Goal: Information Seeking & Learning: Learn about a topic

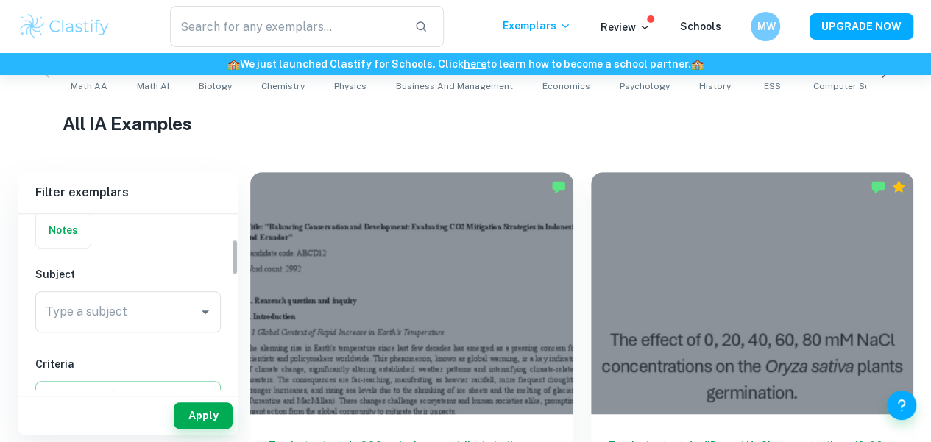
scroll to position [121, 0]
click at [175, 303] on input "Type a subject" at bounding box center [117, 308] width 150 height 28
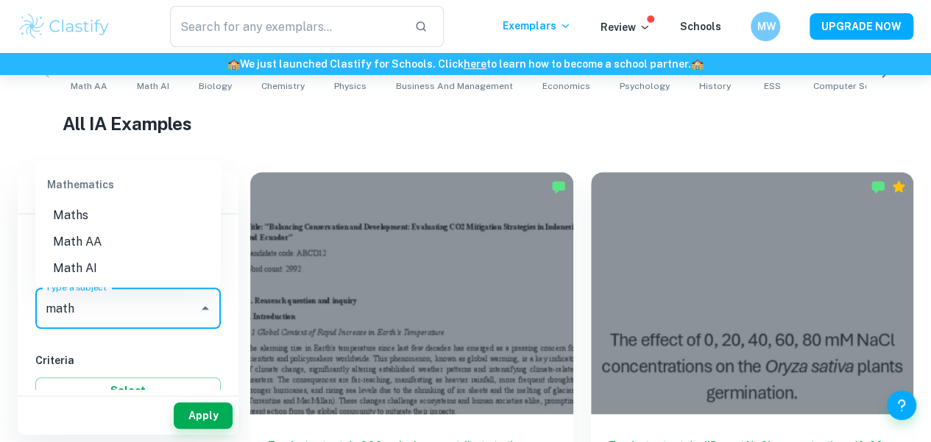
click at [121, 238] on li "Math AA" at bounding box center [127, 241] width 185 height 26
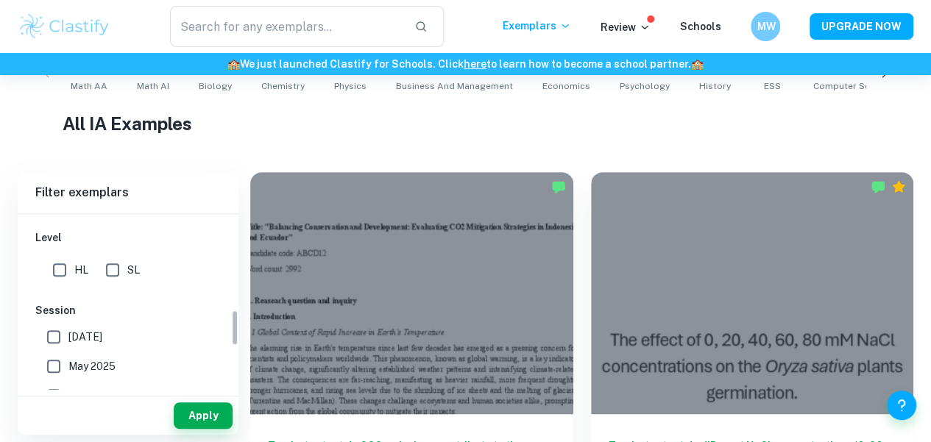
scroll to position [381, 0]
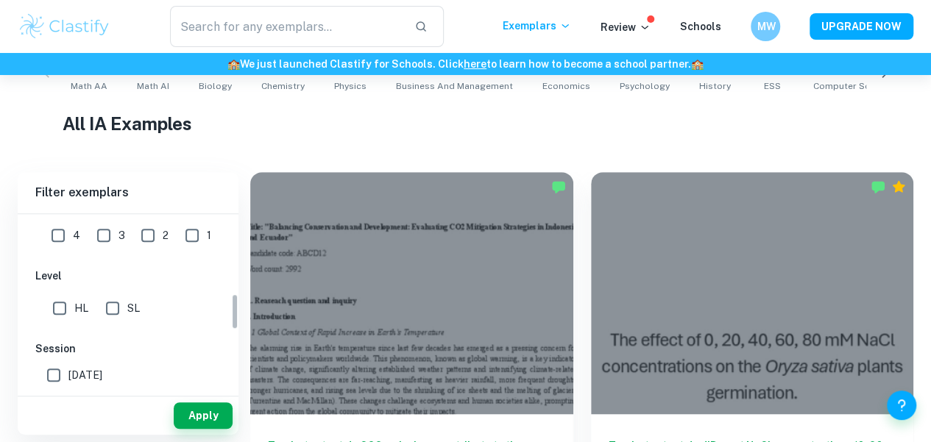
type input "Math AA"
click at [116, 309] on input "SL" at bounding box center [112, 308] width 29 height 29
checkbox input "true"
click at [207, 410] on button "Apply" at bounding box center [203, 416] width 59 height 26
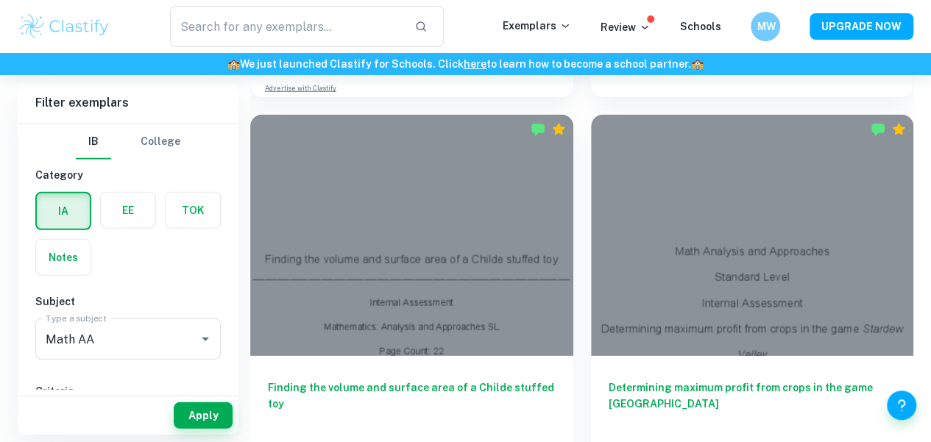
scroll to position [1952, 0]
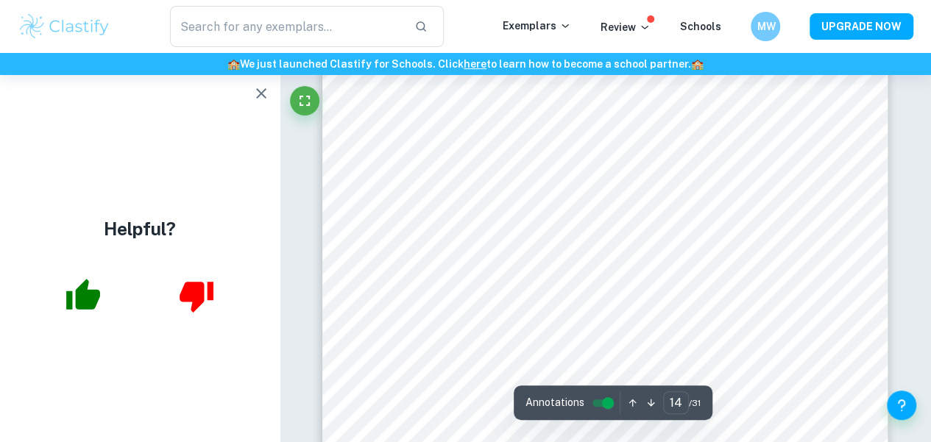
scroll to position [11177, 0]
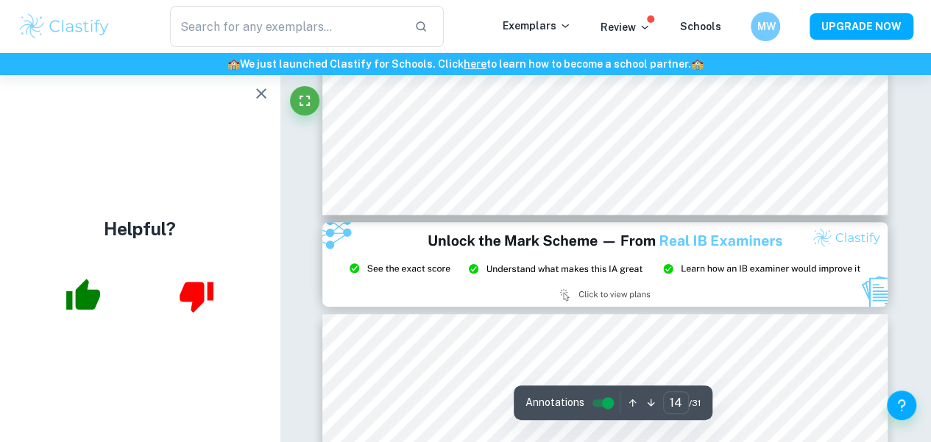
type input "15"
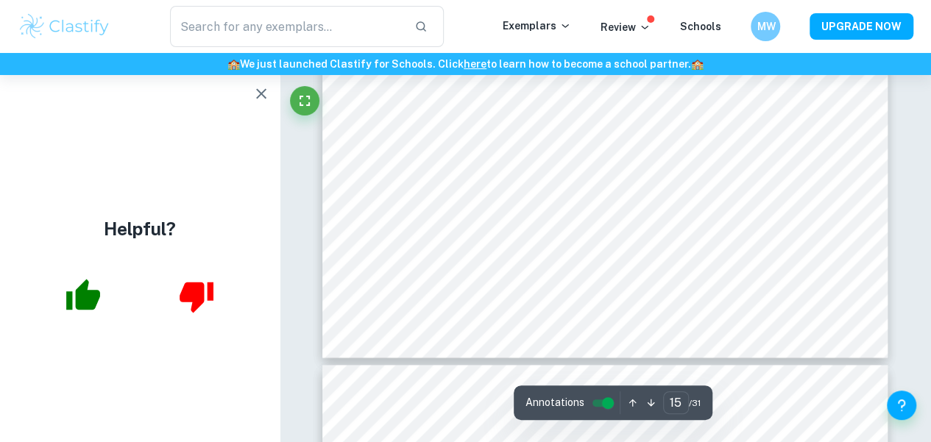
scroll to position [12212, 0]
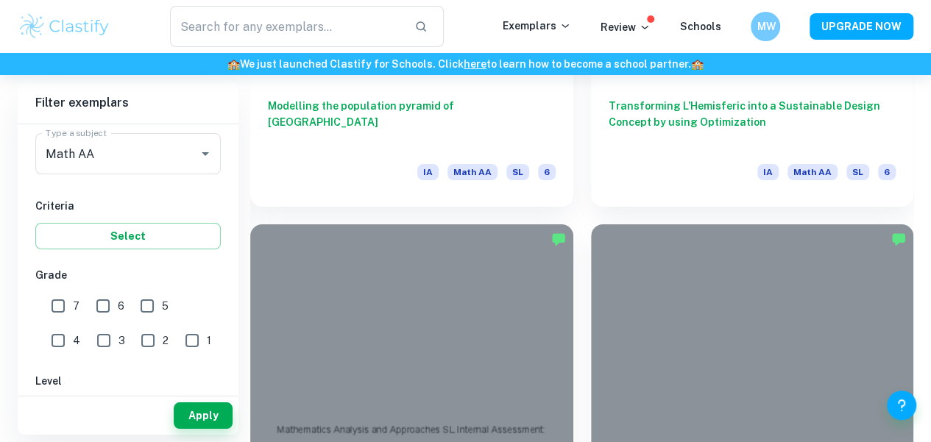
scroll to position [2628, 0]
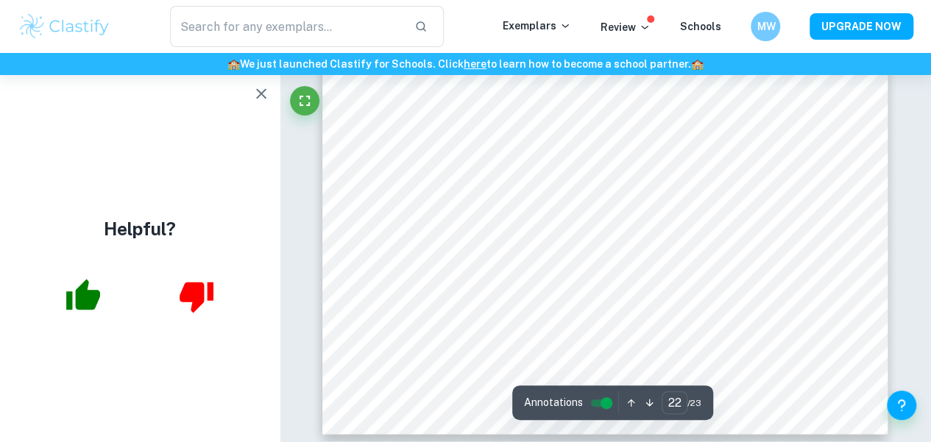
scroll to position [17856, 0]
type input "23"
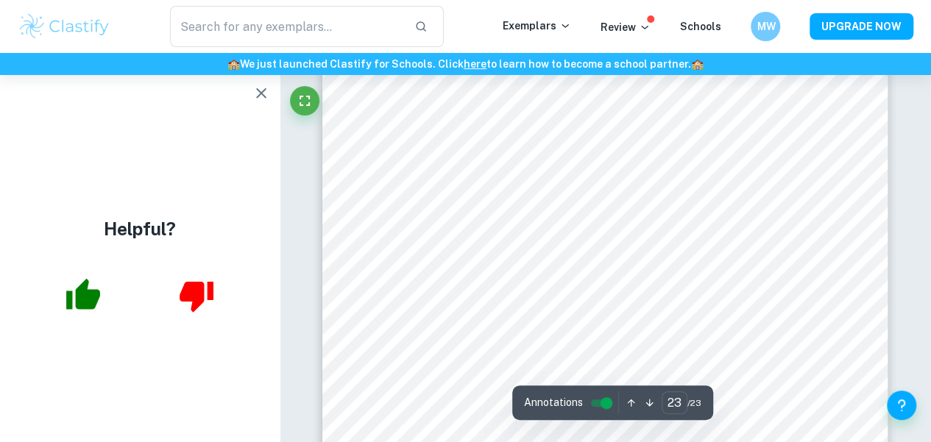
scroll to position [18543, 0]
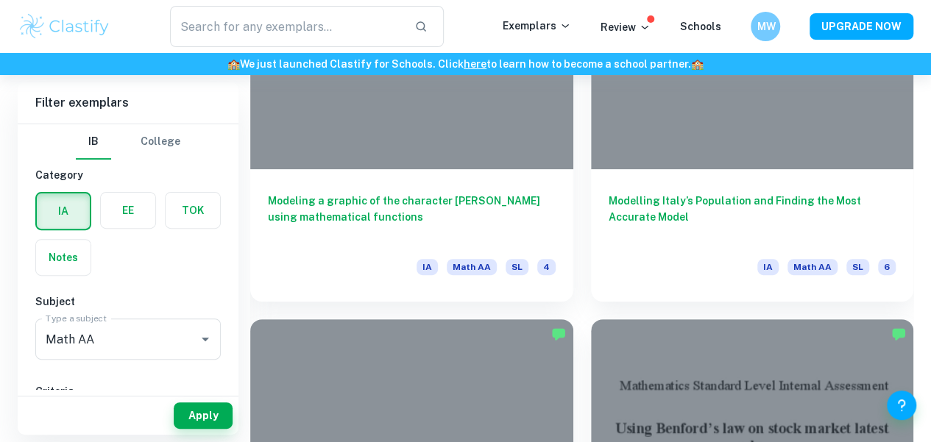
scroll to position [2922, 0]
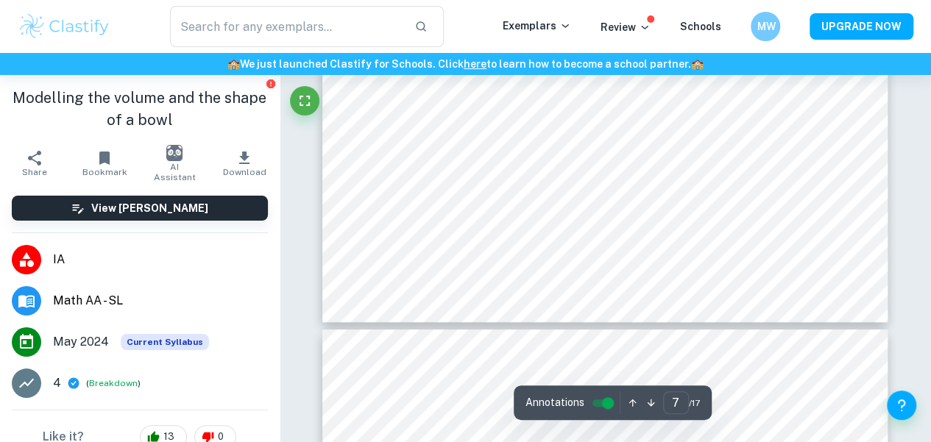
scroll to position [5582, 0]
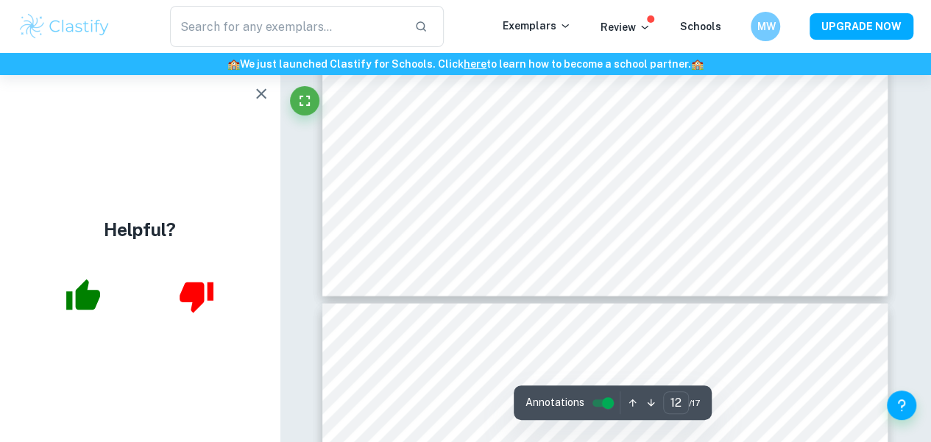
type input "13"
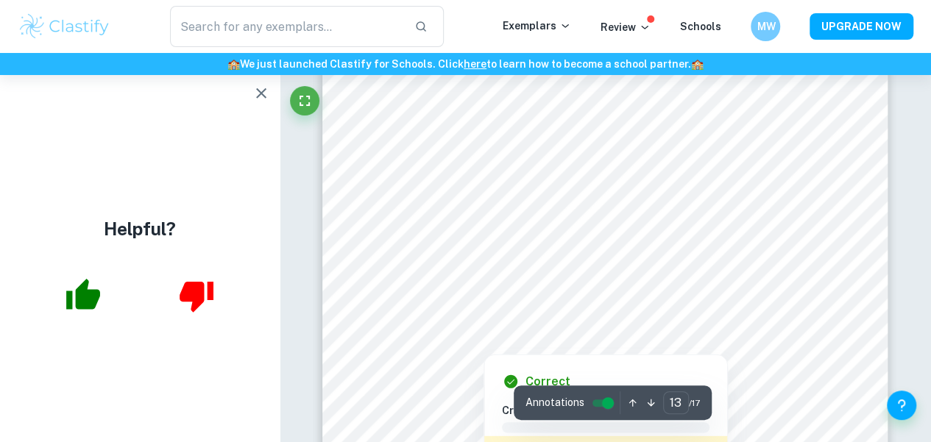
scroll to position [10371, 0]
click at [69, 298] on icon "button" at bounding box center [83, 294] width 34 height 31
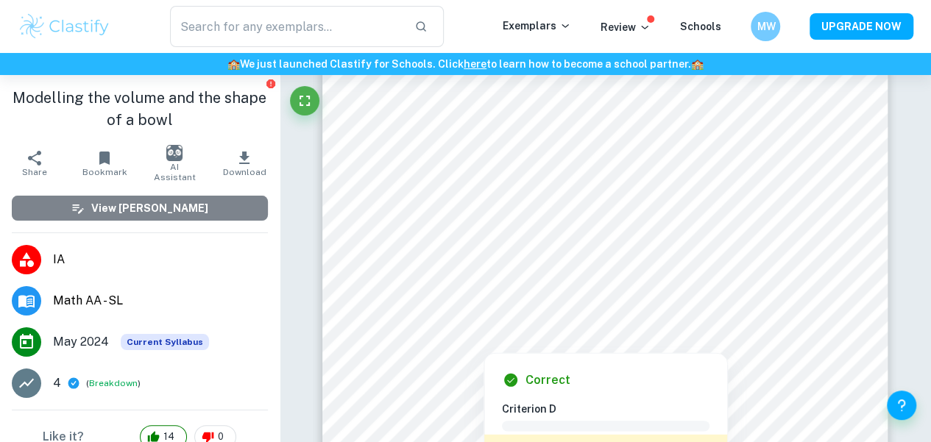
click at [177, 215] on h6 "View [PERSON_NAME]" at bounding box center [149, 208] width 117 height 16
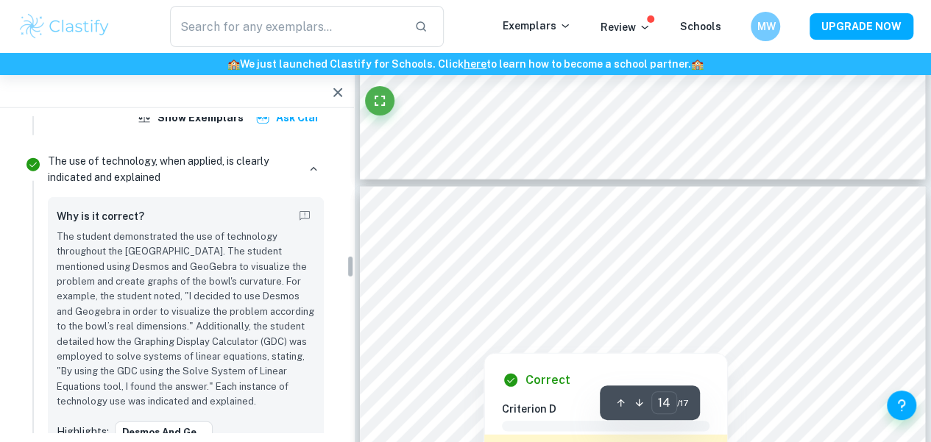
scroll to position [1908, 0]
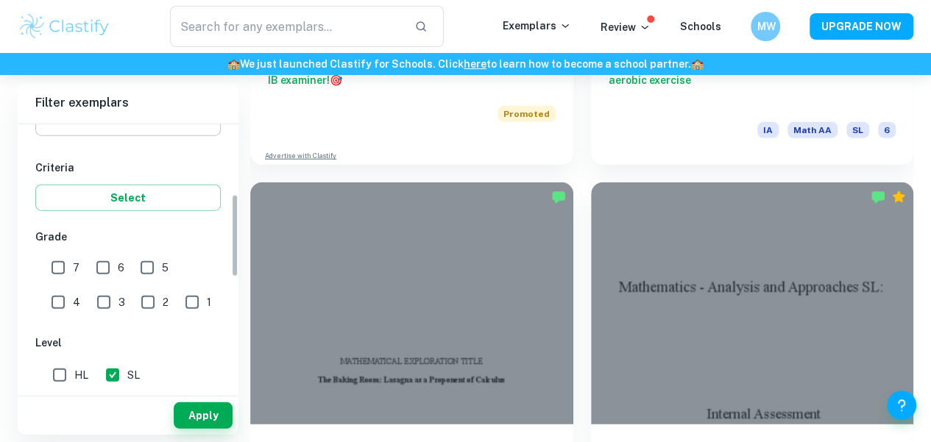
scroll to position [224, 0]
click at [65, 261] on input "7" at bounding box center [57, 266] width 29 height 29
checkbox input "true"
click at [218, 407] on button "Apply" at bounding box center [203, 416] width 59 height 26
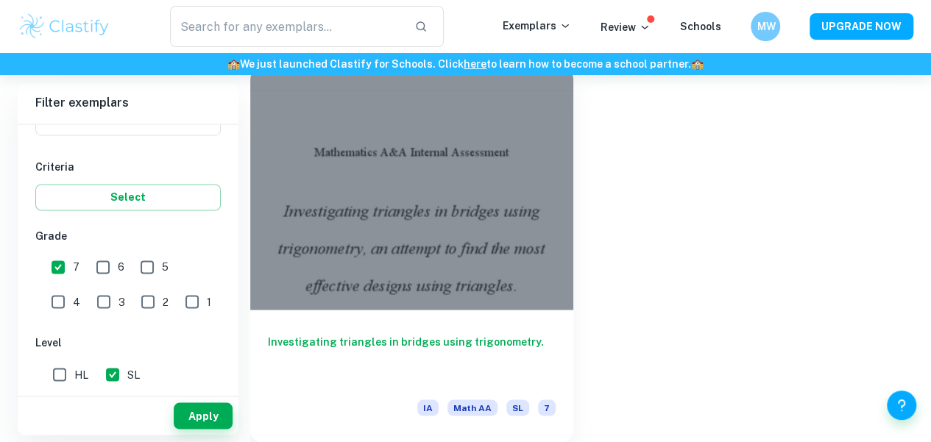
scroll to position [3413, 0]
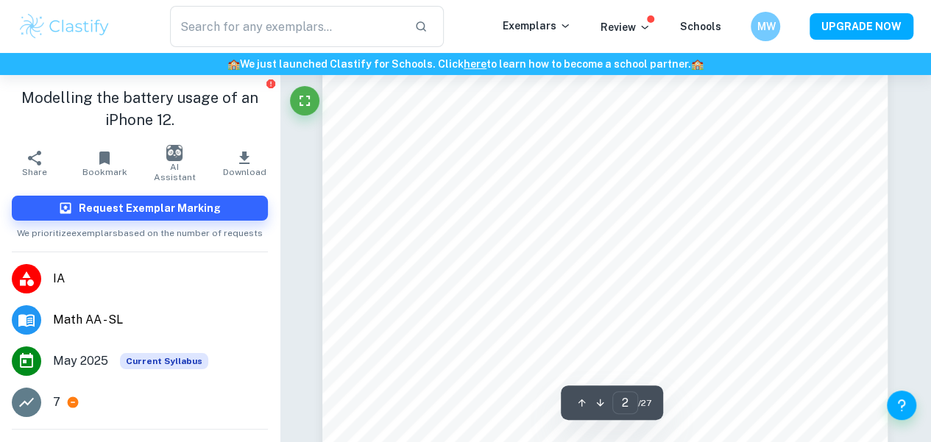
scroll to position [1073, 0]
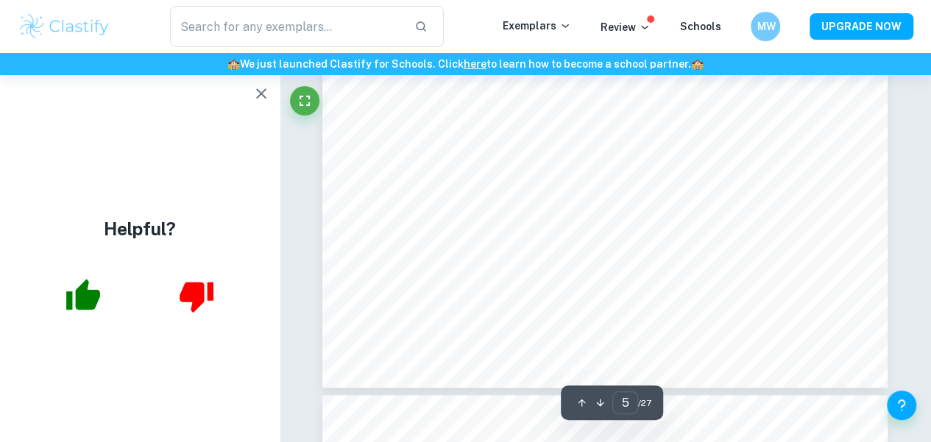
type input "6"
